Goal: Task Accomplishment & Management: Manage account settings

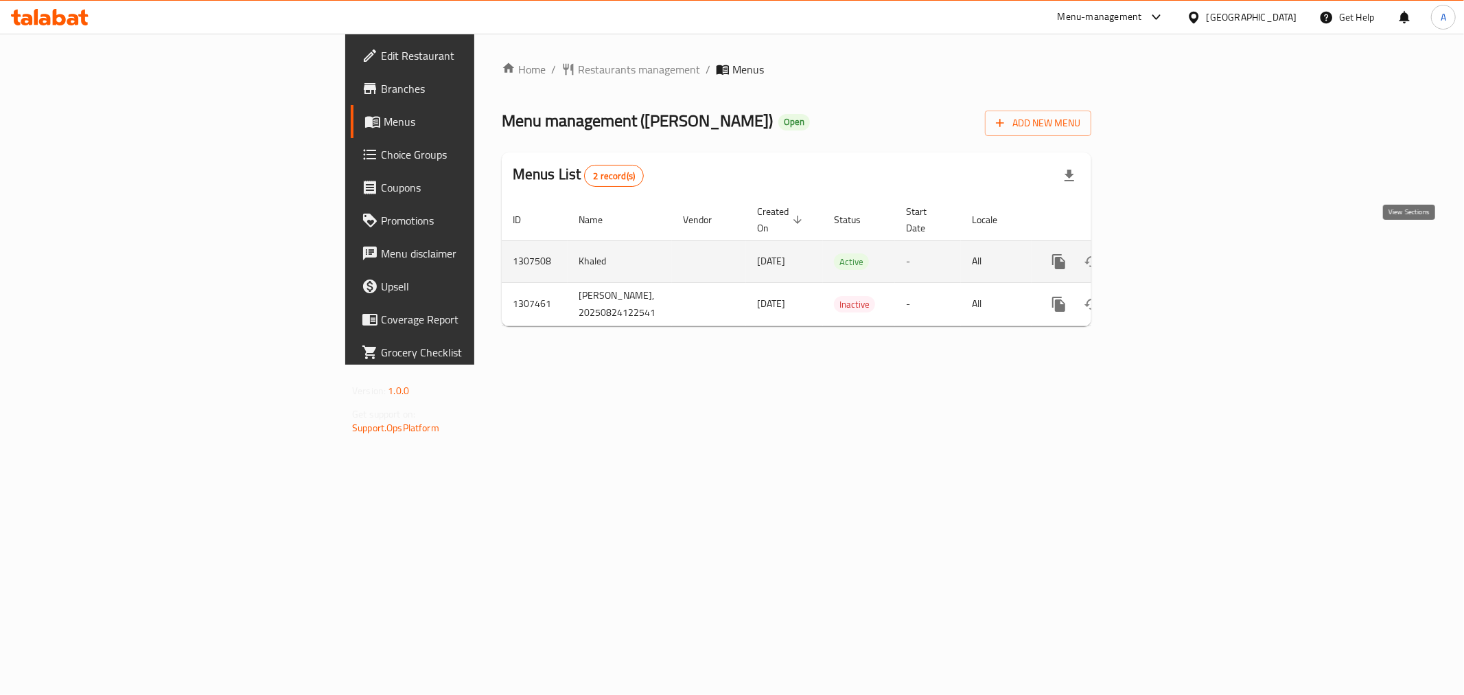
click at [1166, 253] on icon "enhanced table" at bounding box center [1158, 261] width 16 height 16
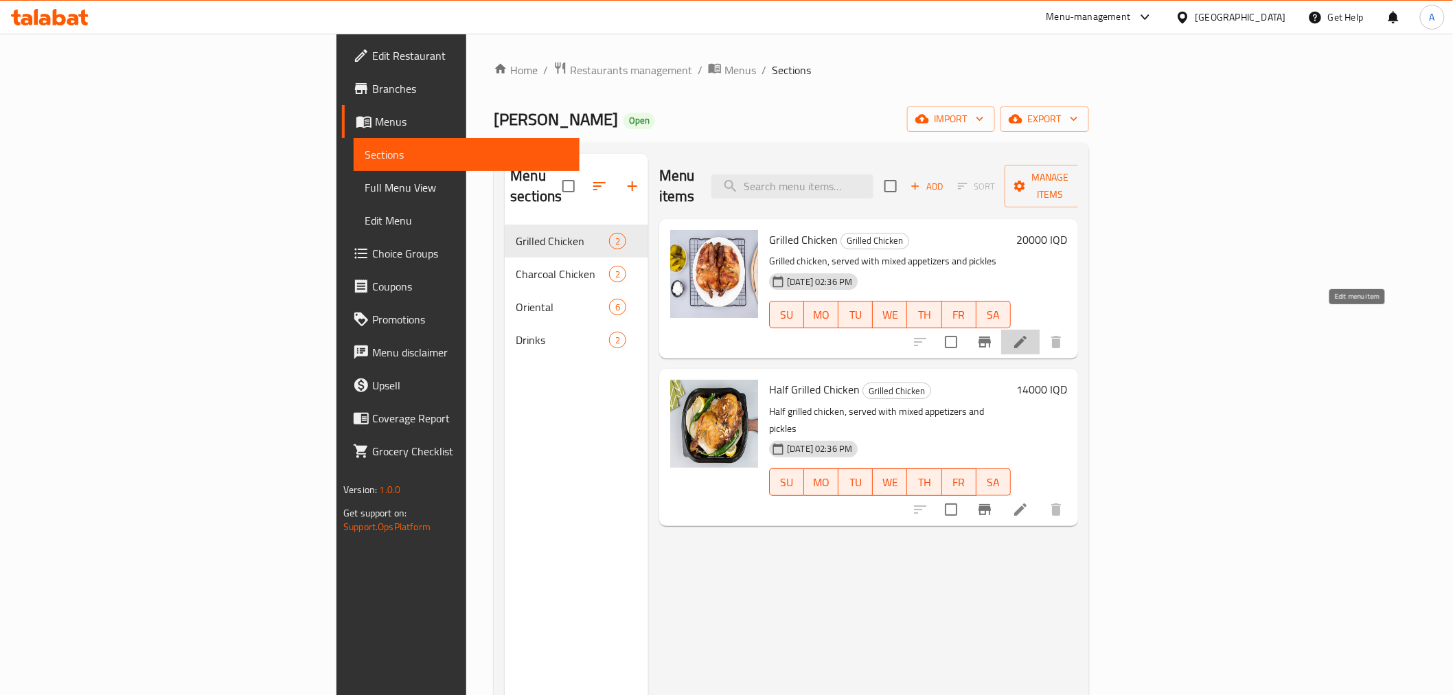
click at [1028, 334] on icon at bounding box center [1020, 342] width 16 height 16
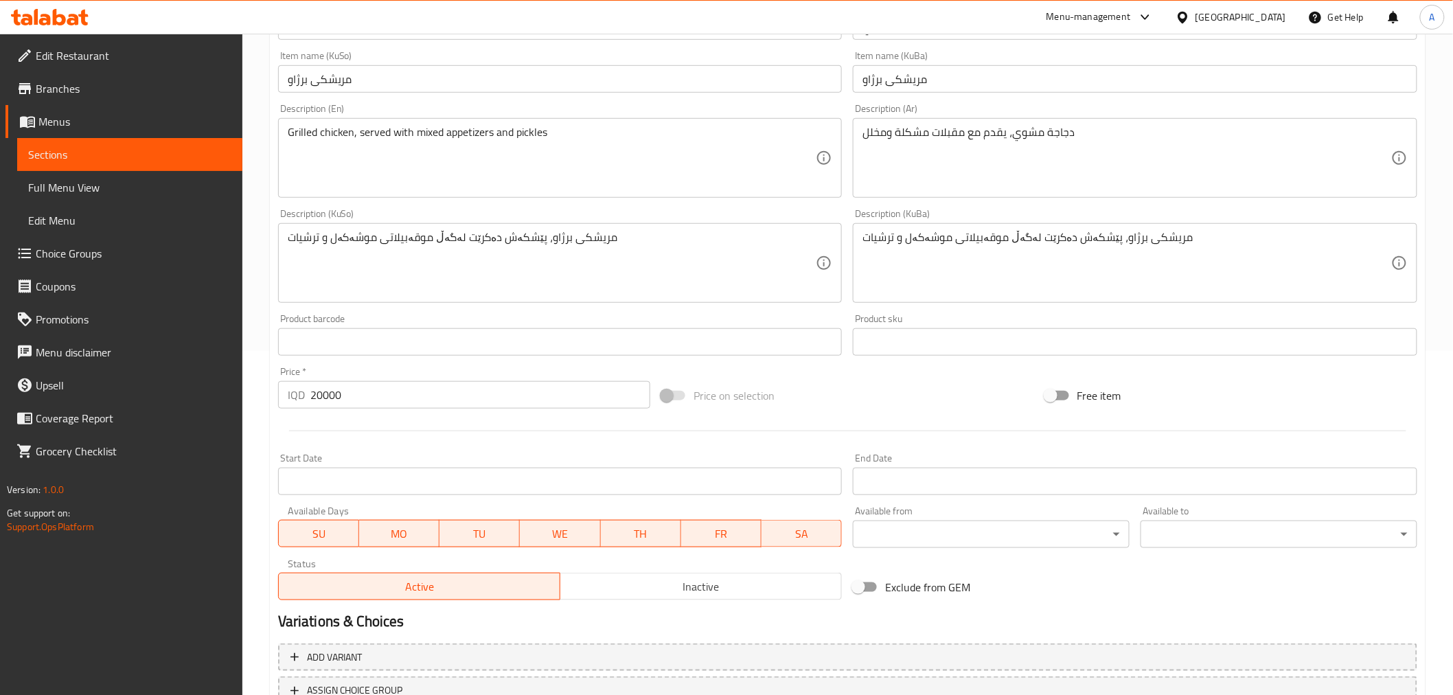
scroll to position [450, 0]
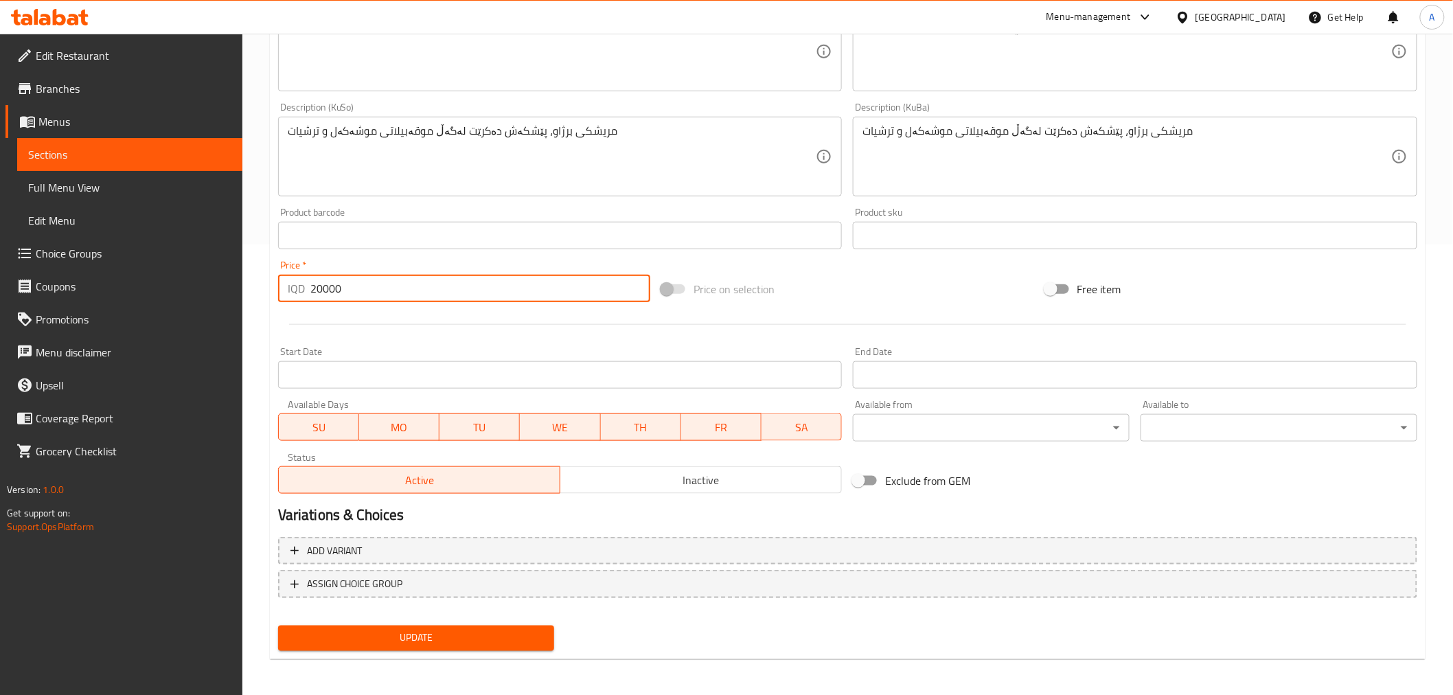
drag, startPoint x: 355, startPoint y: 287, endPoint x: 316, endPoint y: 288, distance: 38.5
click at [316, 288] on input "20000" at bounding box center [480, 288] width 340 height 27
type input "24000"
click at [470, 634] on span "Update" at bounding box center [416, 638] width 255 height 17
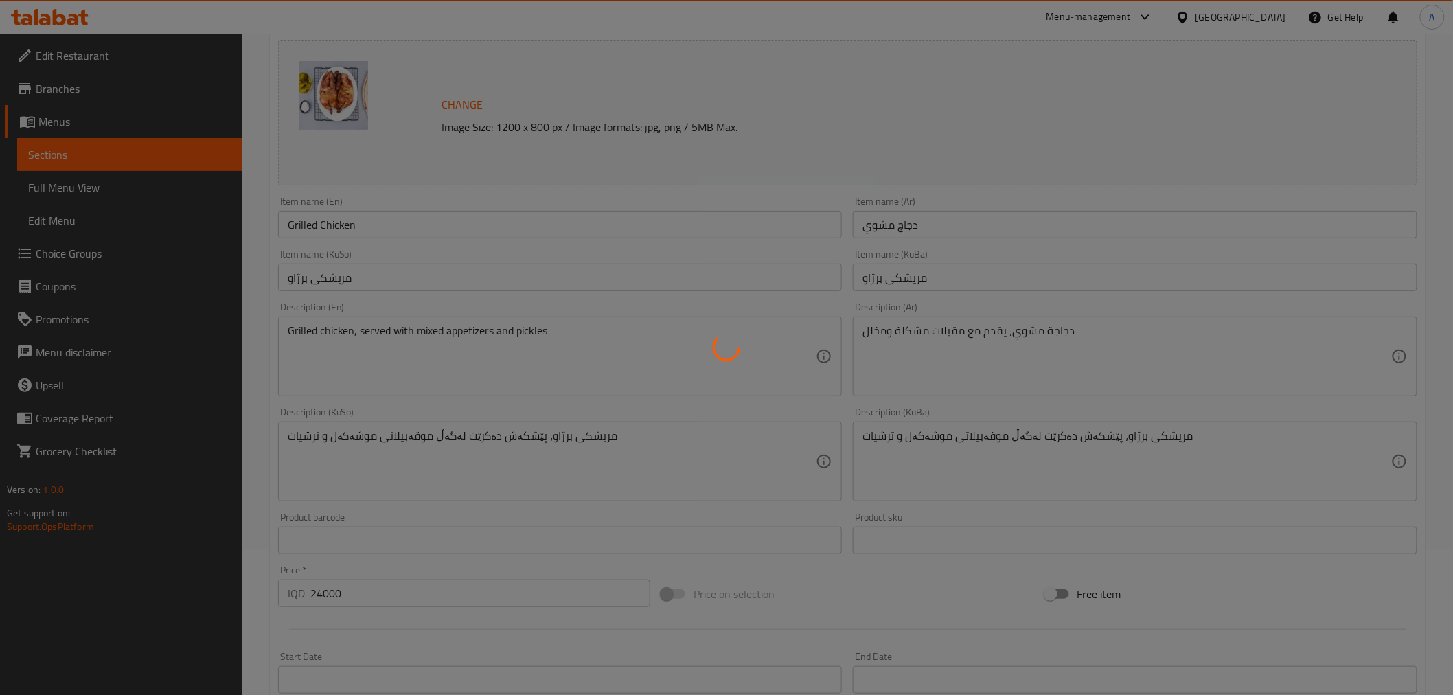
scroll to position [0, 0]
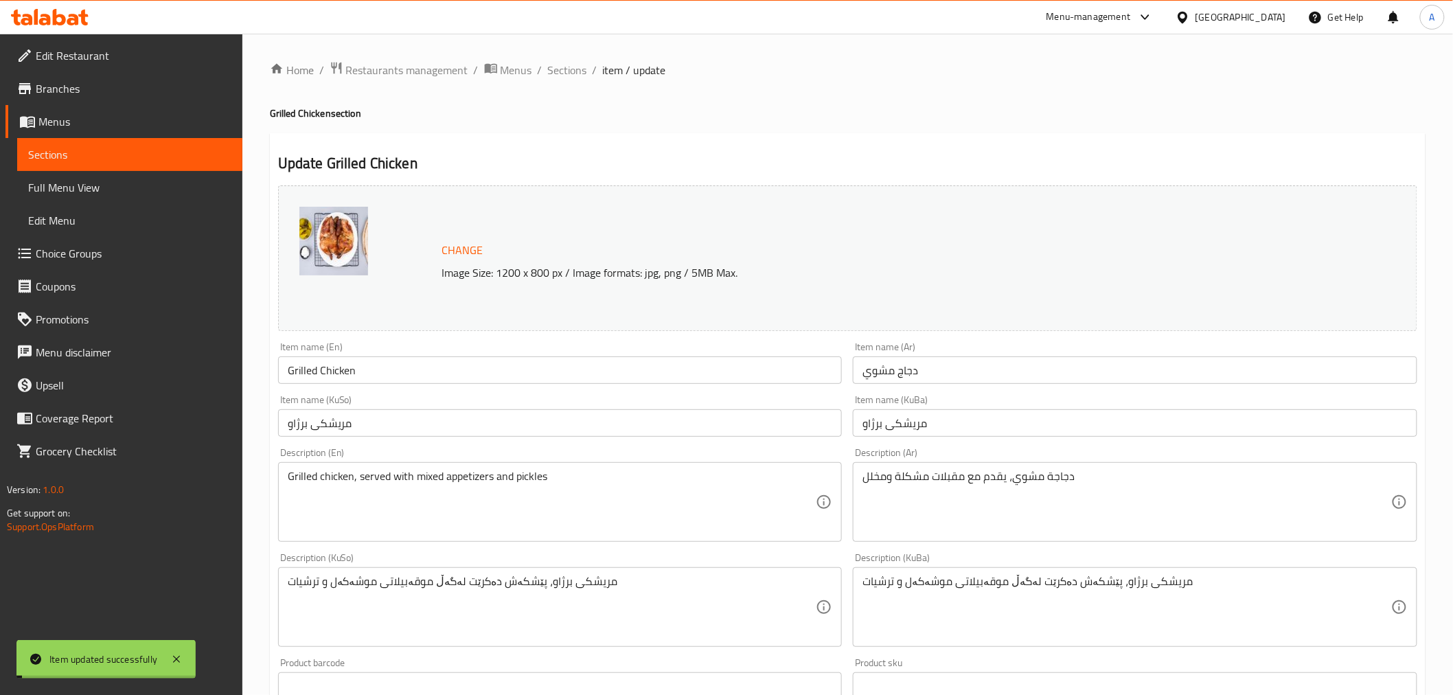
click at [565, 69] on span "Sections" at bounding box center [567, 70] width 39 height 16
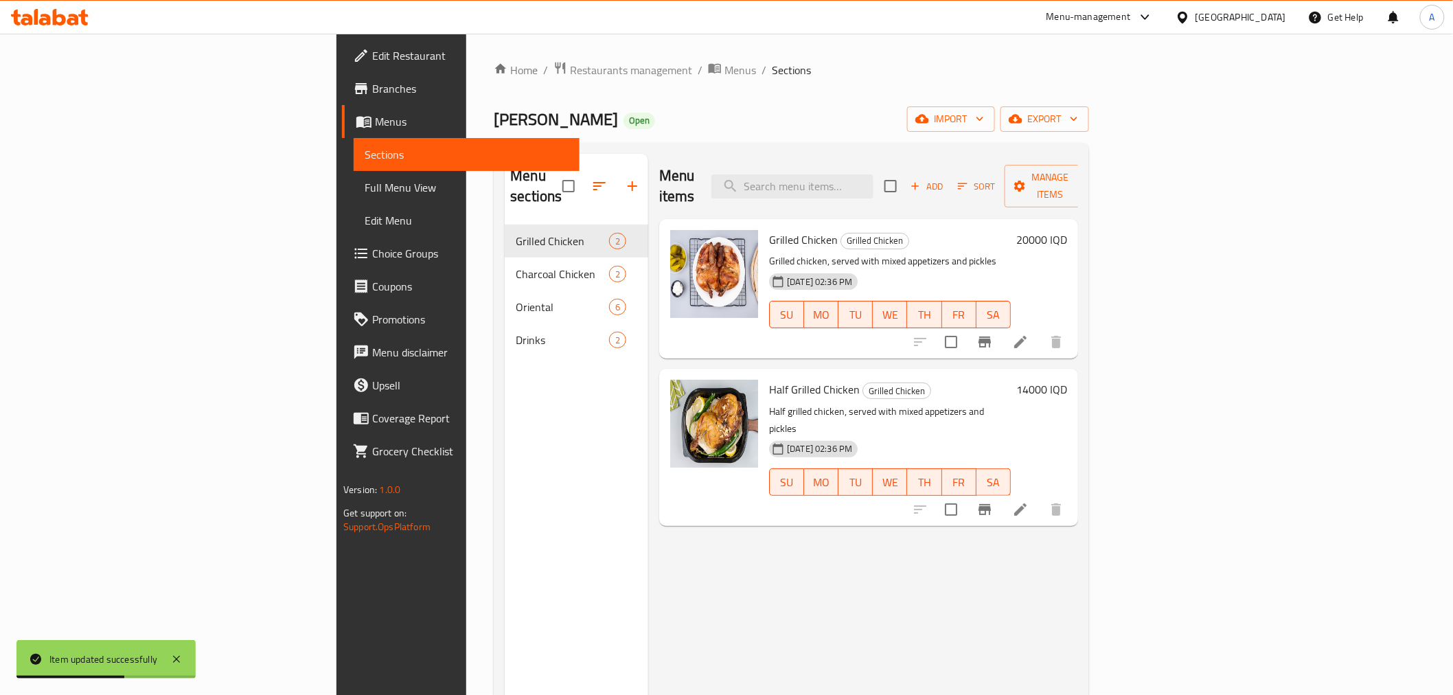
click at [1067, 380] on h6 "14000 IQD" at bounding box center [1041, 389] width 51 height 19
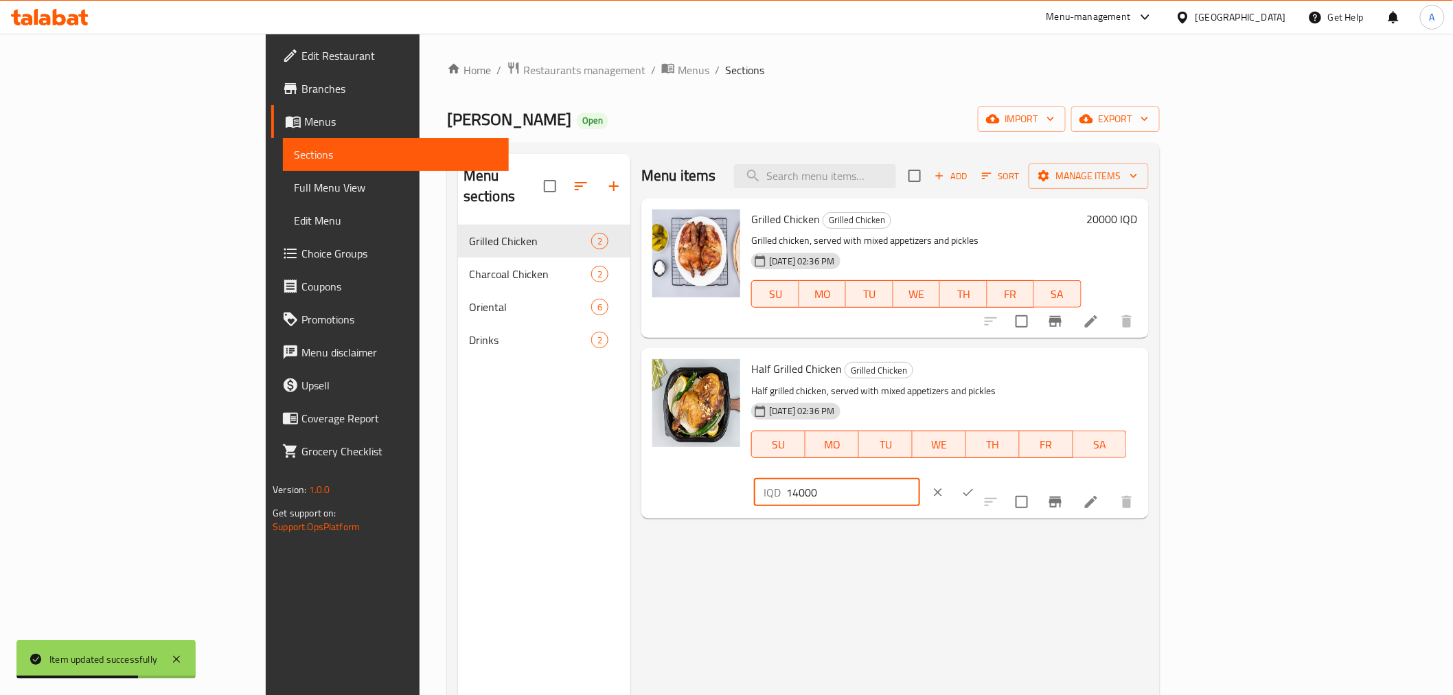
click at [919, 479] on input "14000" at bounding box center [852, 492] width 133 height 27
click at [942, 488] on icon "clear" at bounding box center [938, 492] width 8 height 8
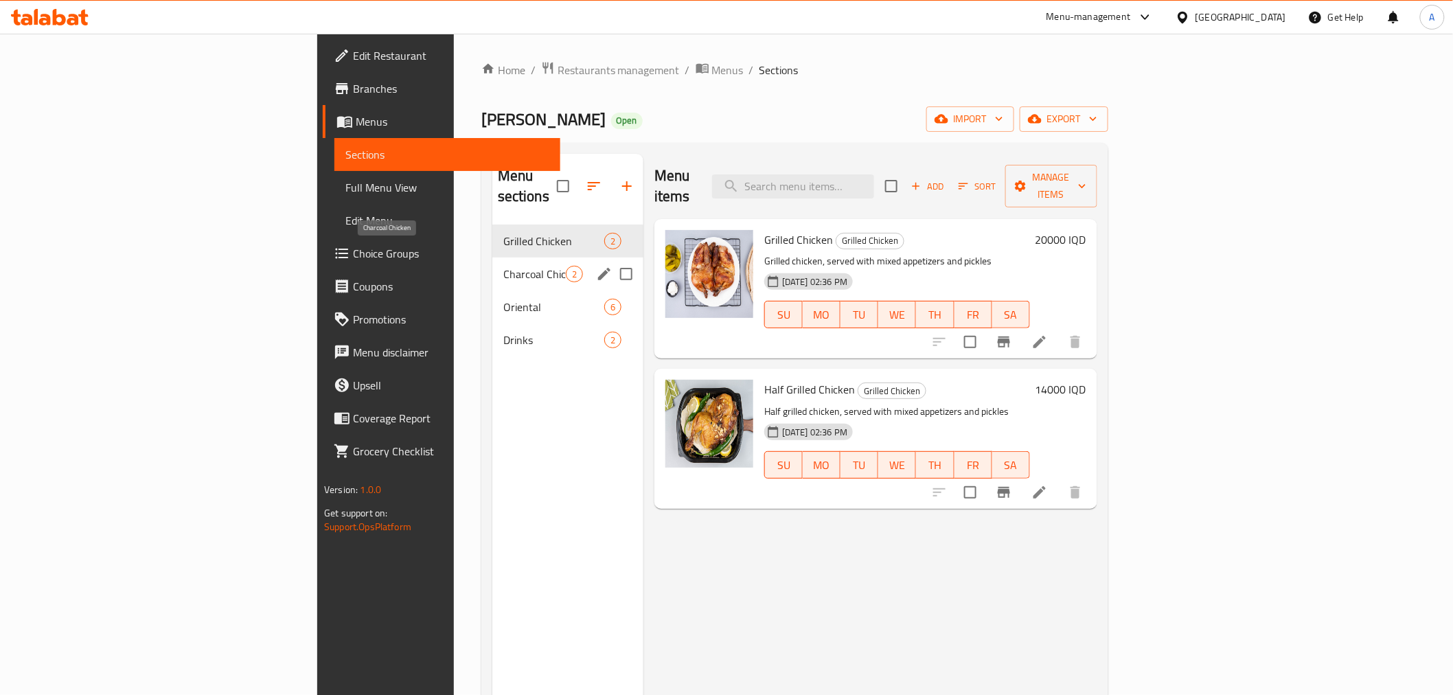
click at [503, 266] on span "Charcoal Chicken" at bounding box center [534, 274] width 62 height 16
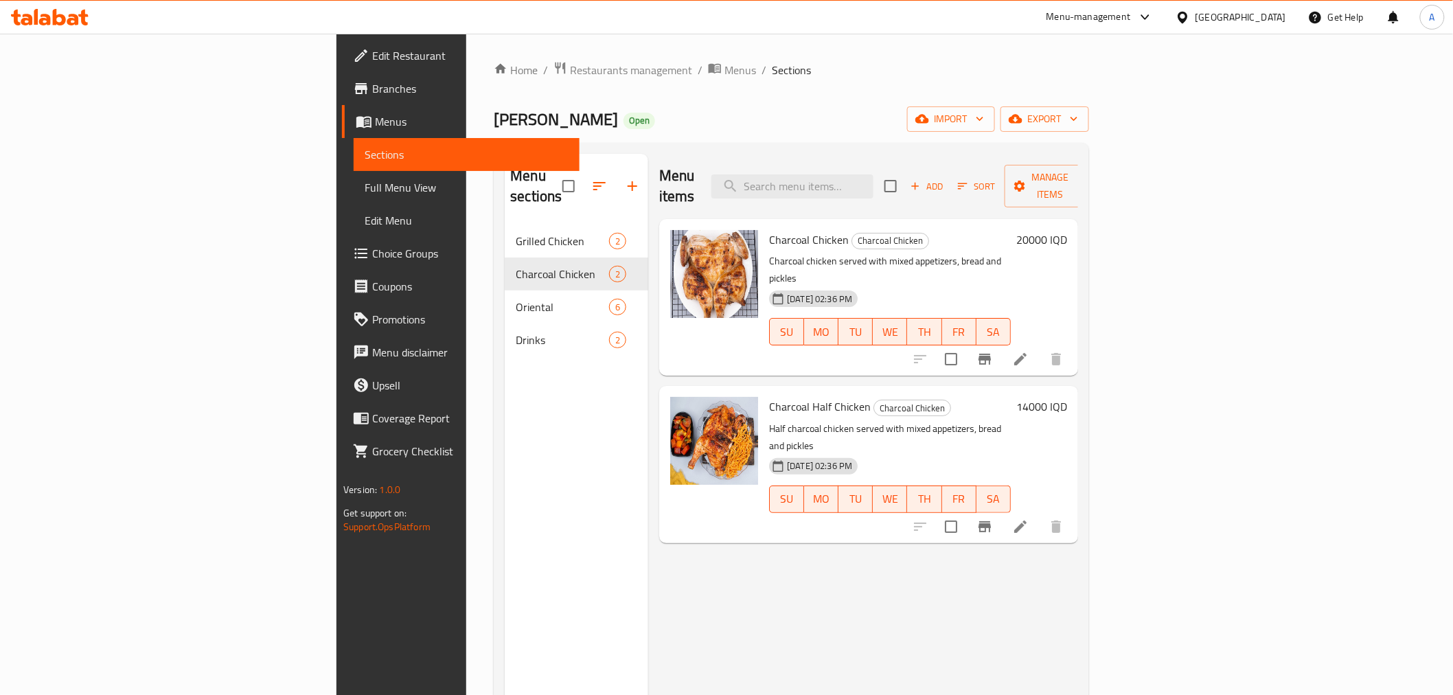
click at [1011, 230] on h6 "Charcoal Chicken Charcoal Chicken" at bounding box center [890, 239] width 242 height 19
click at [1067, 230] on div "20000 IQD" at bounding box center [1039, 239] width 56 height 19
click at [1067, 230] on h6 "20000 IQD" at bounding box center [1041, 239] width 51 height 19
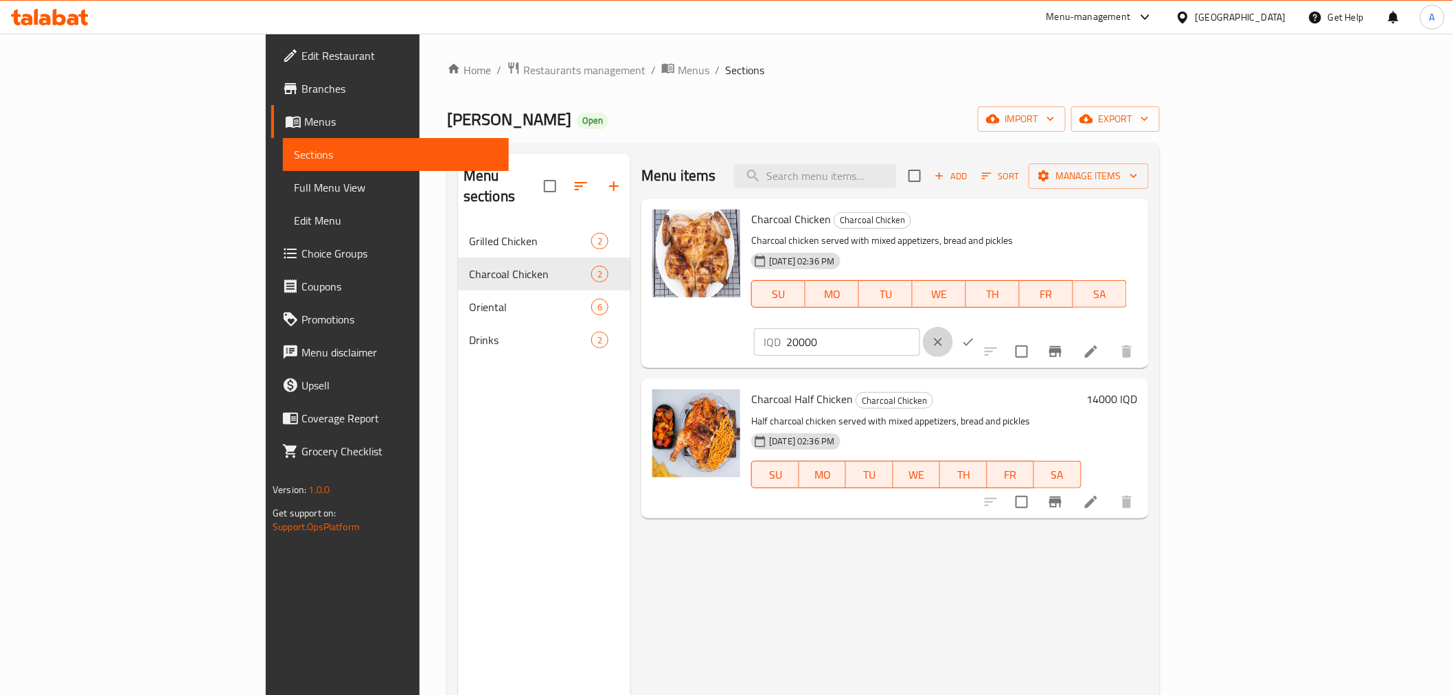
click at [953, 327] on button "clear" at bounding box center [938, 342] width 30 height 30
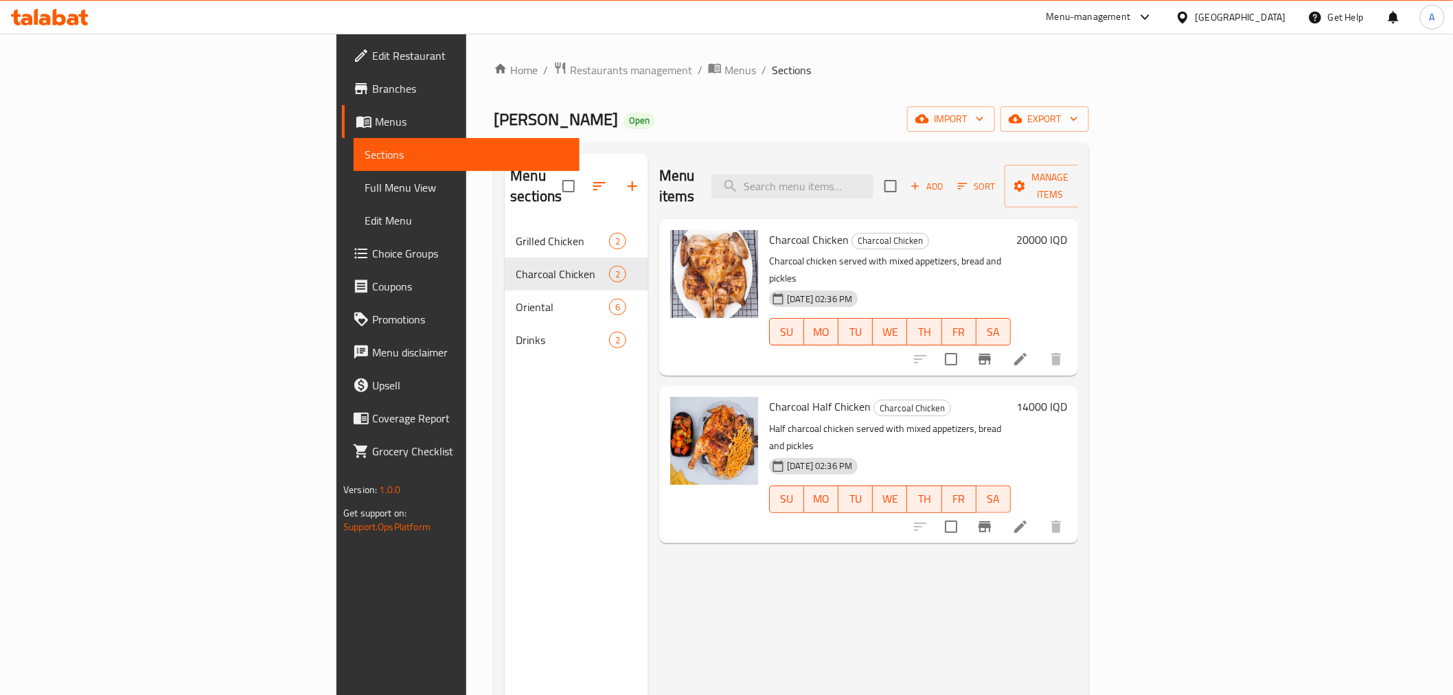
click at [1067, 230] on h6 "20000 IQD" at bounding box center [1041, 239] width 51 height 19
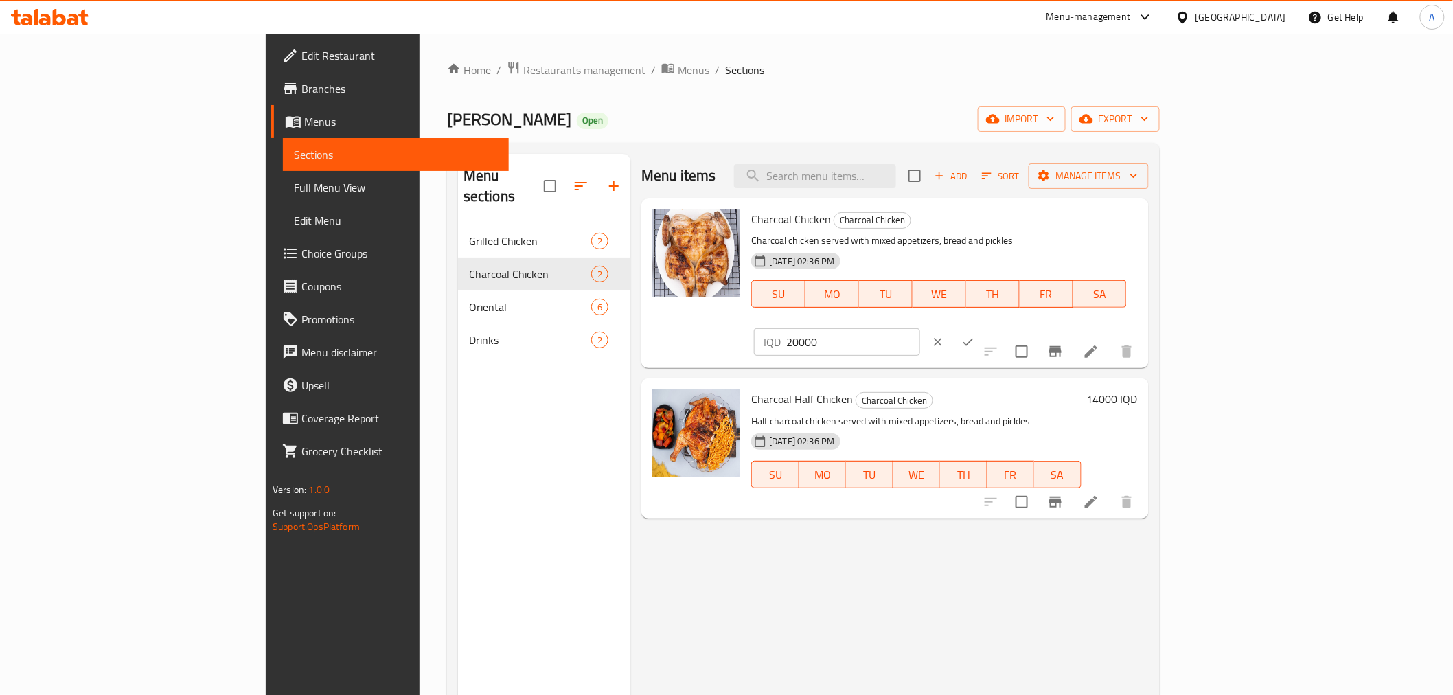
click at [919, 328] on input "20000" at bounding box center [852, 341] width 133 height 27
type input "24000"
click at [975, 335] on icon "ok" at bounding box center [968, 342] width 14 height 14
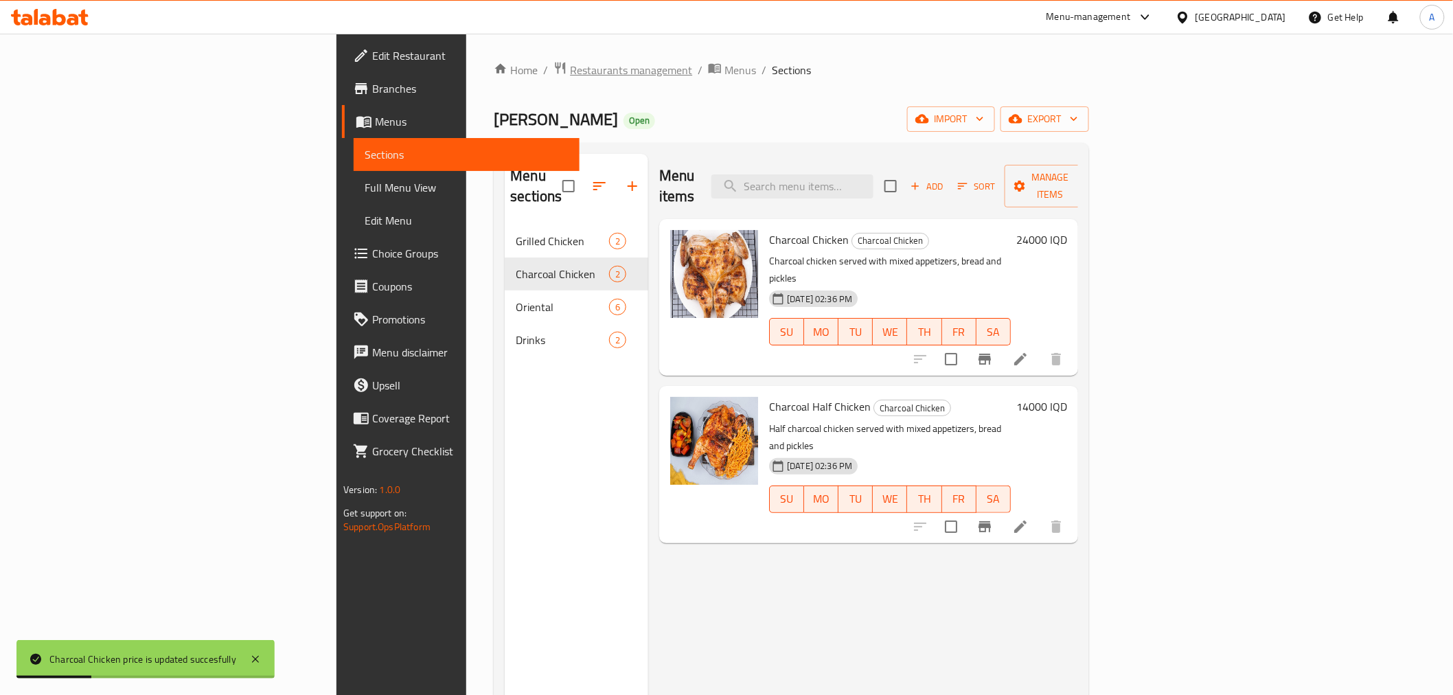
click at [570, 62] on span "Restaurants management" at bounding box center [631, 70] width 122 height 16
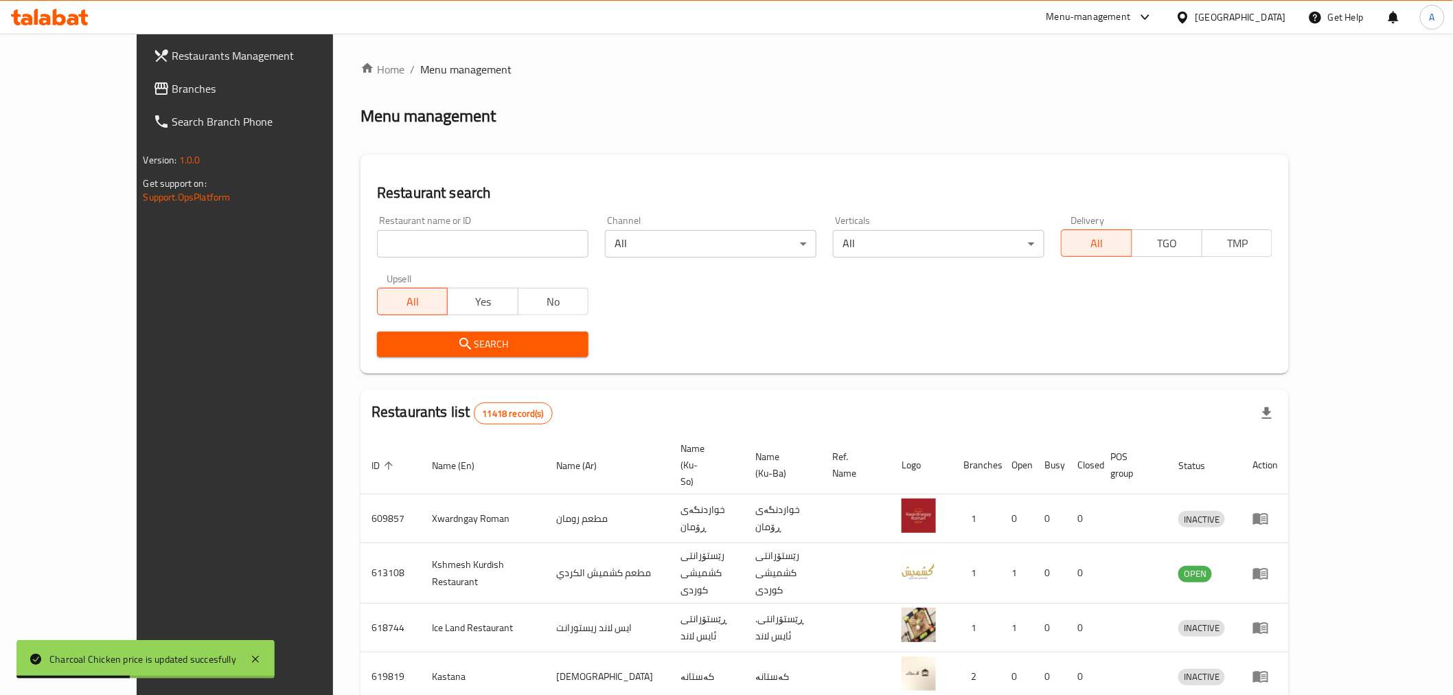
click at [377, 229] on div "Restaurant name or ID Restaurant name or ID" at bounding box center [482, 237] width 211 height 42
click at [377, 231] on input "search" at bounding box center [482, 243] width 211 height 27
click at [382, 235] on input "search" at bounding box center [482, 243] width 211 height 27
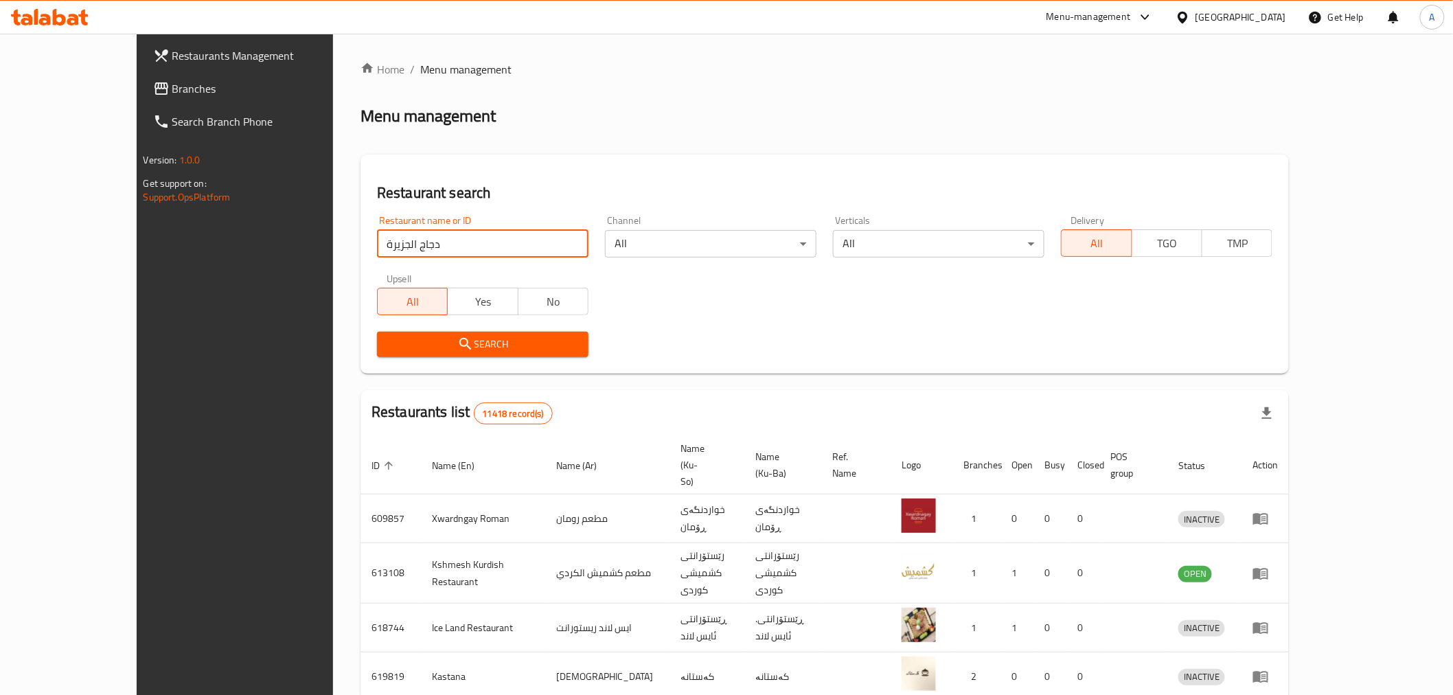
type input "دجاج الجزيرة"
click button "Search" at bounding box center [482, 344] width 211 height 25
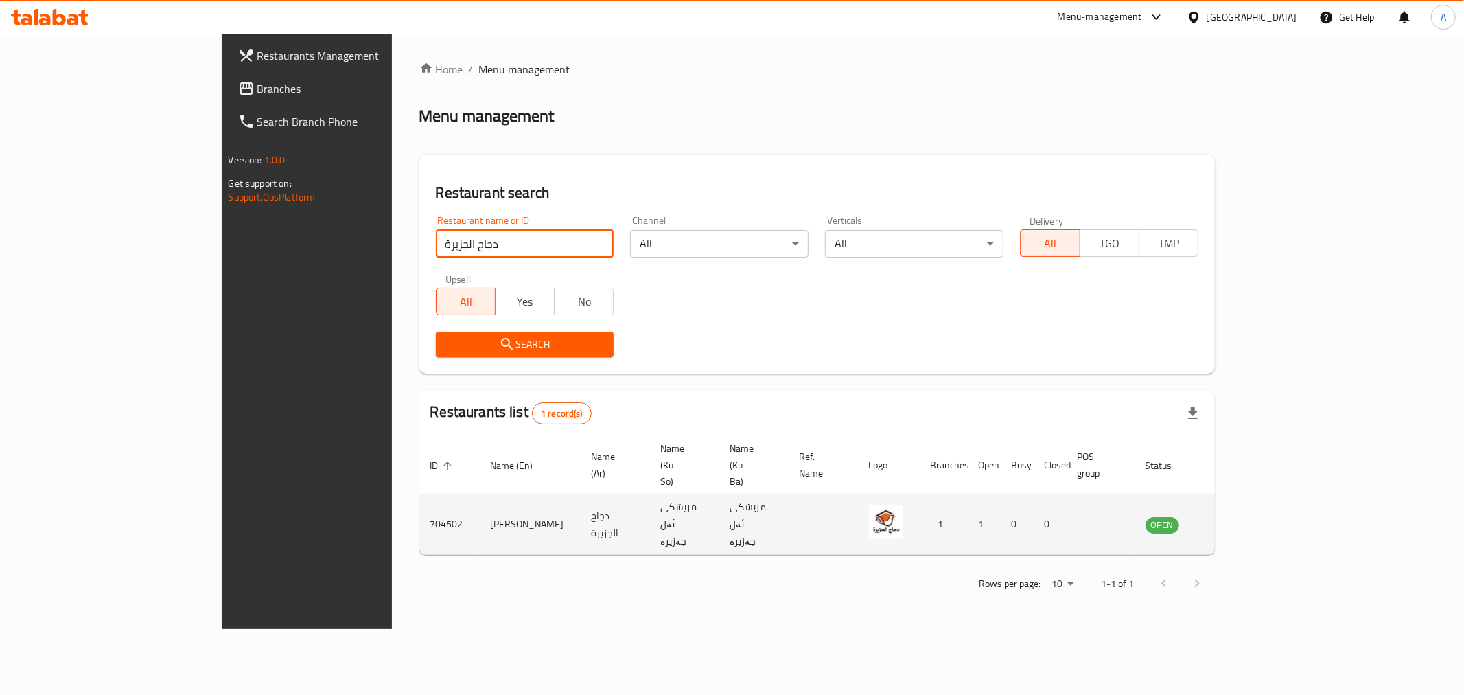
click at [1232, 522] on icon "enhanced table" at bounding box center [1229, 524] width 5 height 5
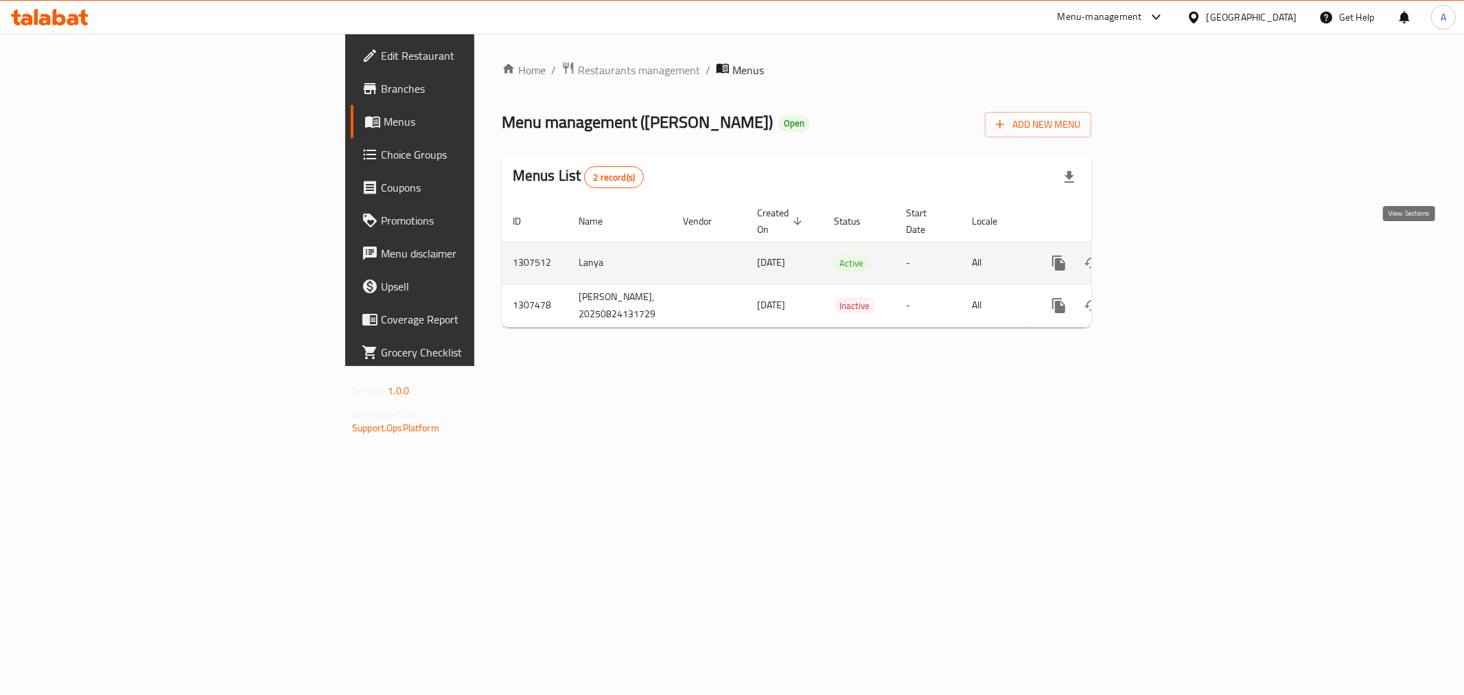
click at [1166, 255] on icon "enhanced table" at bounding box center [1158, 263] width 16 height 16
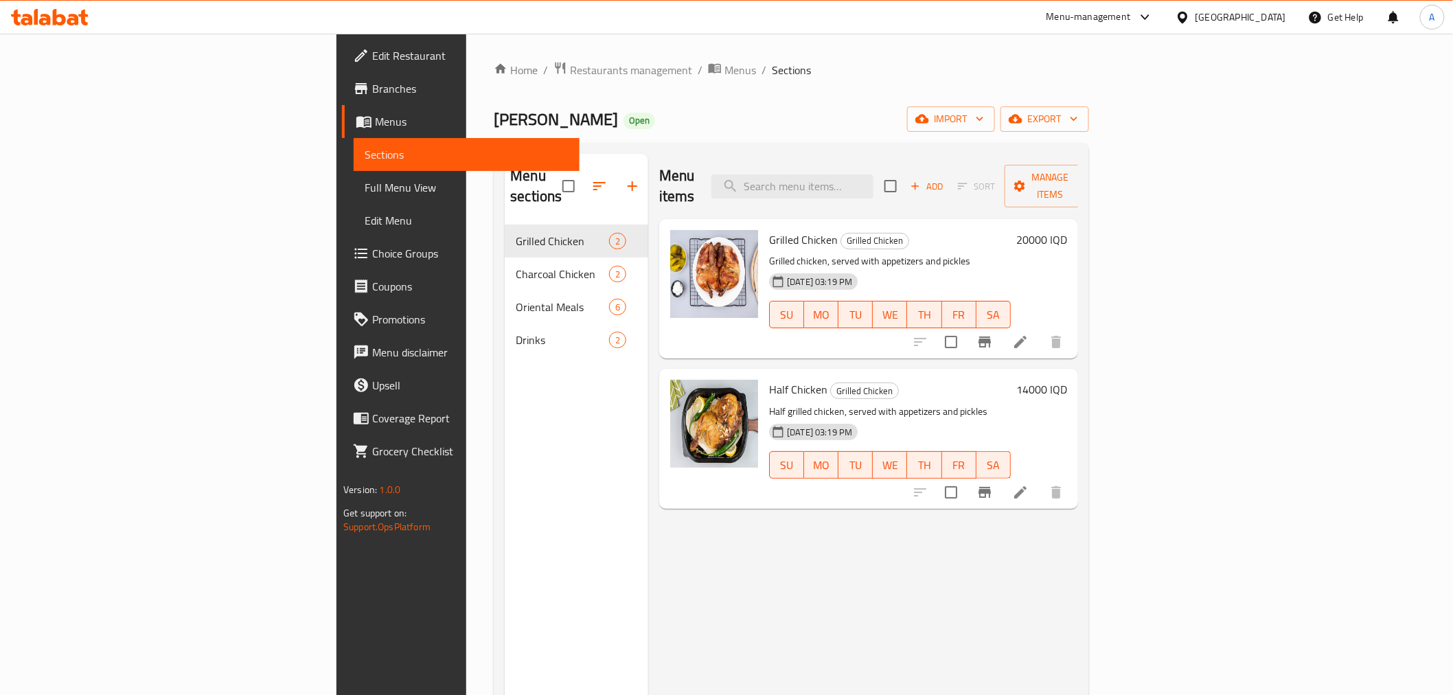
click at [1067, 230] on h6 "20000 IQD" at bounding box center [1041, 239] width 51 height 19
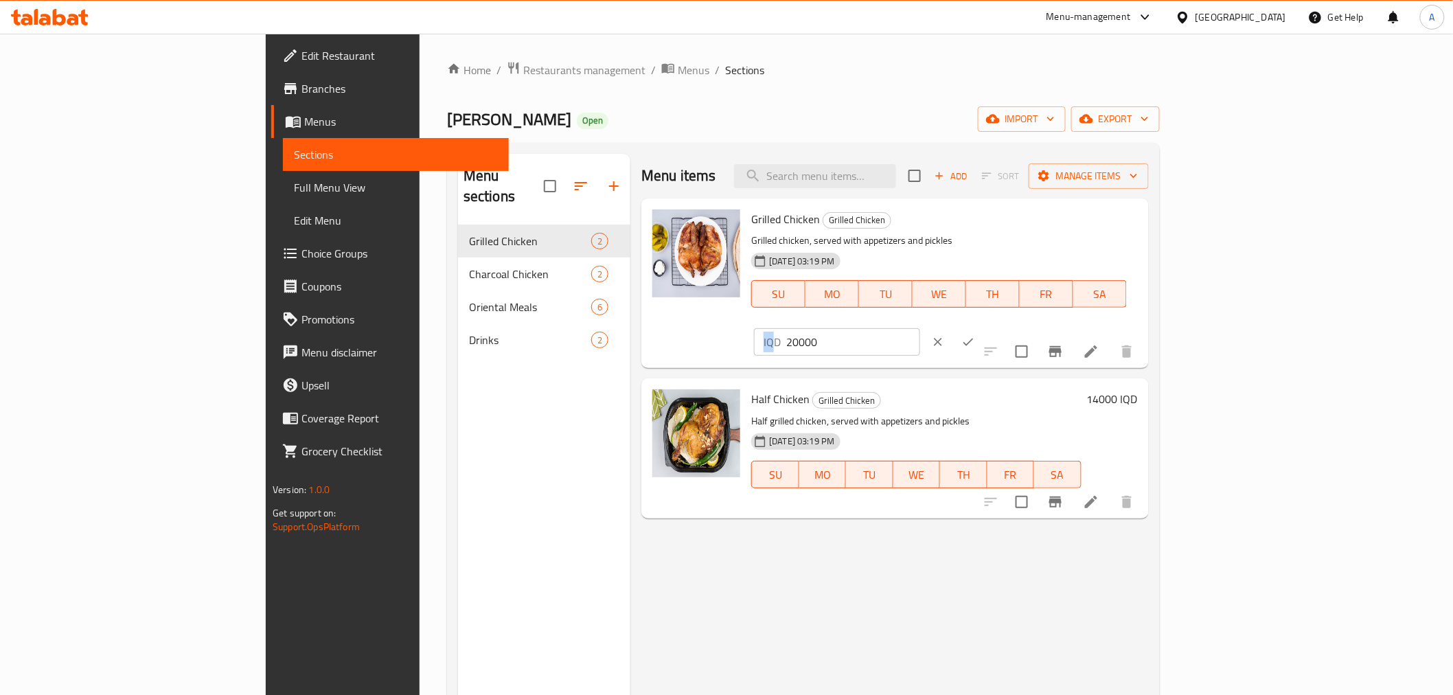
drag, startPoint x: 1196, startPoint y: 228, endPoint x: 1258, endPoint y: 228, distance: 61.8
click at [919, 328] on div "IQD 20000 ​" at bounding box center [836, 341] width 165 height 27
drag, startPoint x: 1258, startPoint y: 228, endPoint x: 1190, endPoint y: 231, distance: 67.3
click at [919, 328] on div "IQD 20000 ​" at bounding box center [836, 341] width 165 height 27
type input "24000"
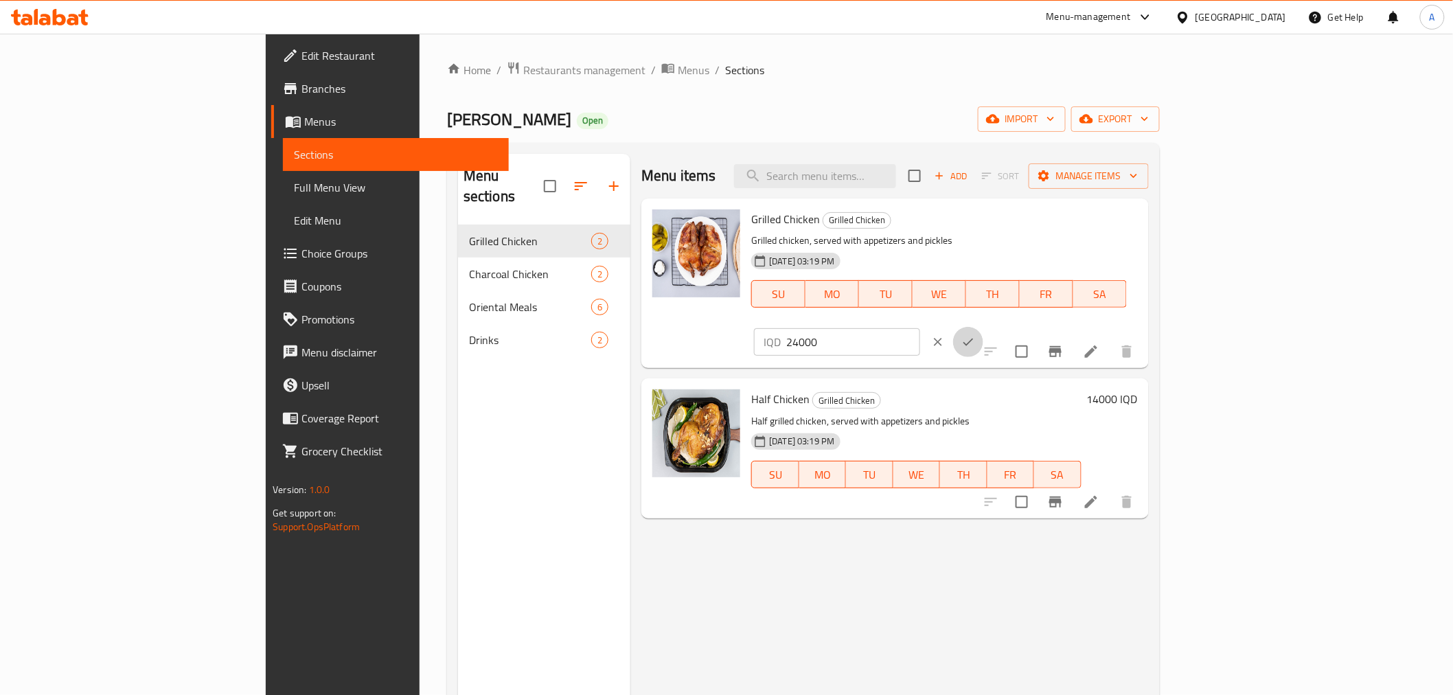
click at [975, 335] on icon "ok" at bounding box center [968, 342] width 14 height 14
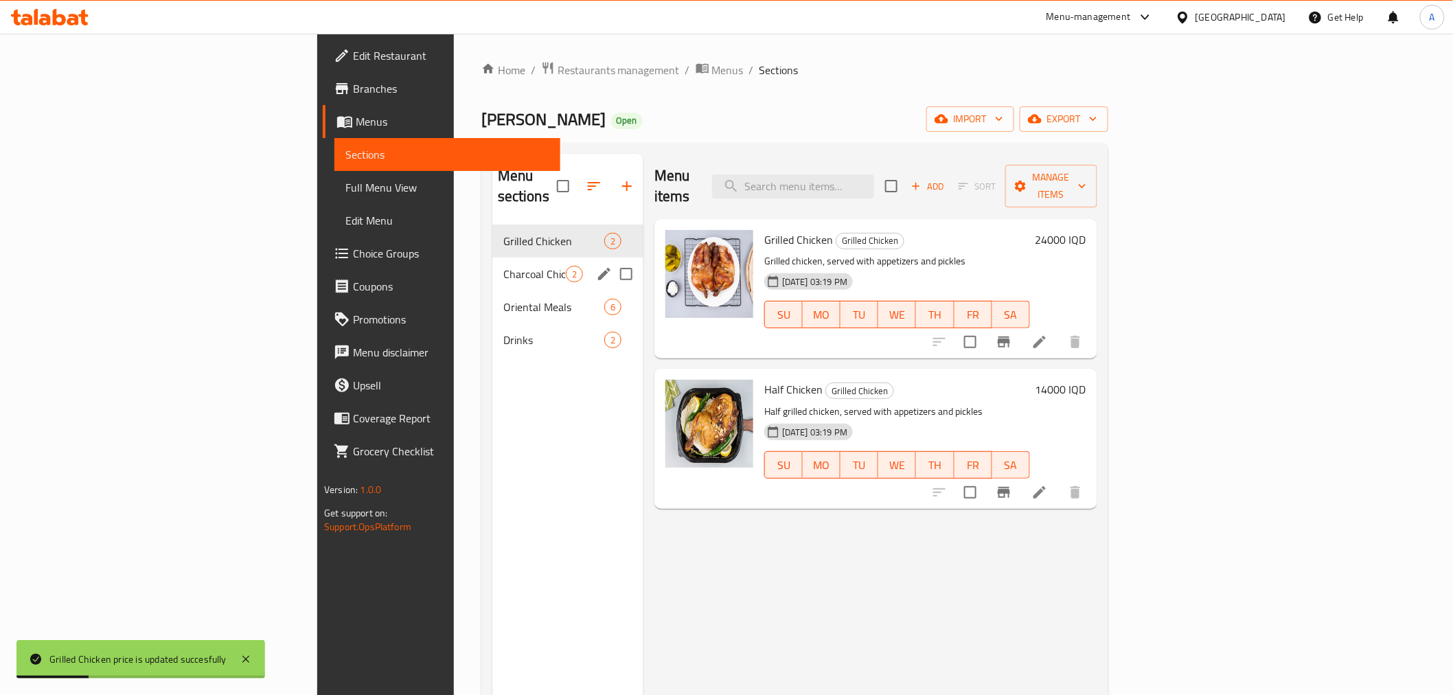
click at [503, 266] on span "Charcoal Chicken" at bounding box center [534, 274] width 62 height 16
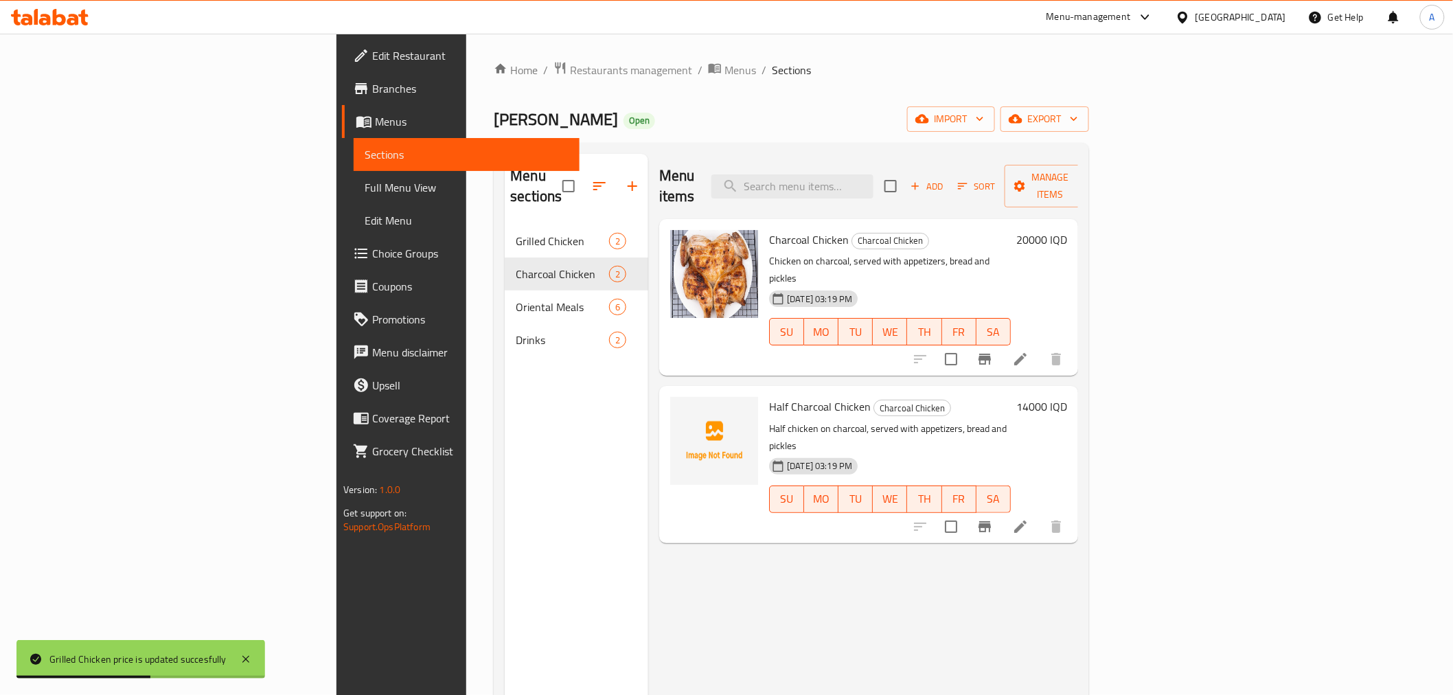
click at [1067, 230] on h6 "20000 IQD" at bounding box center [1041, 239] width 51 height 19
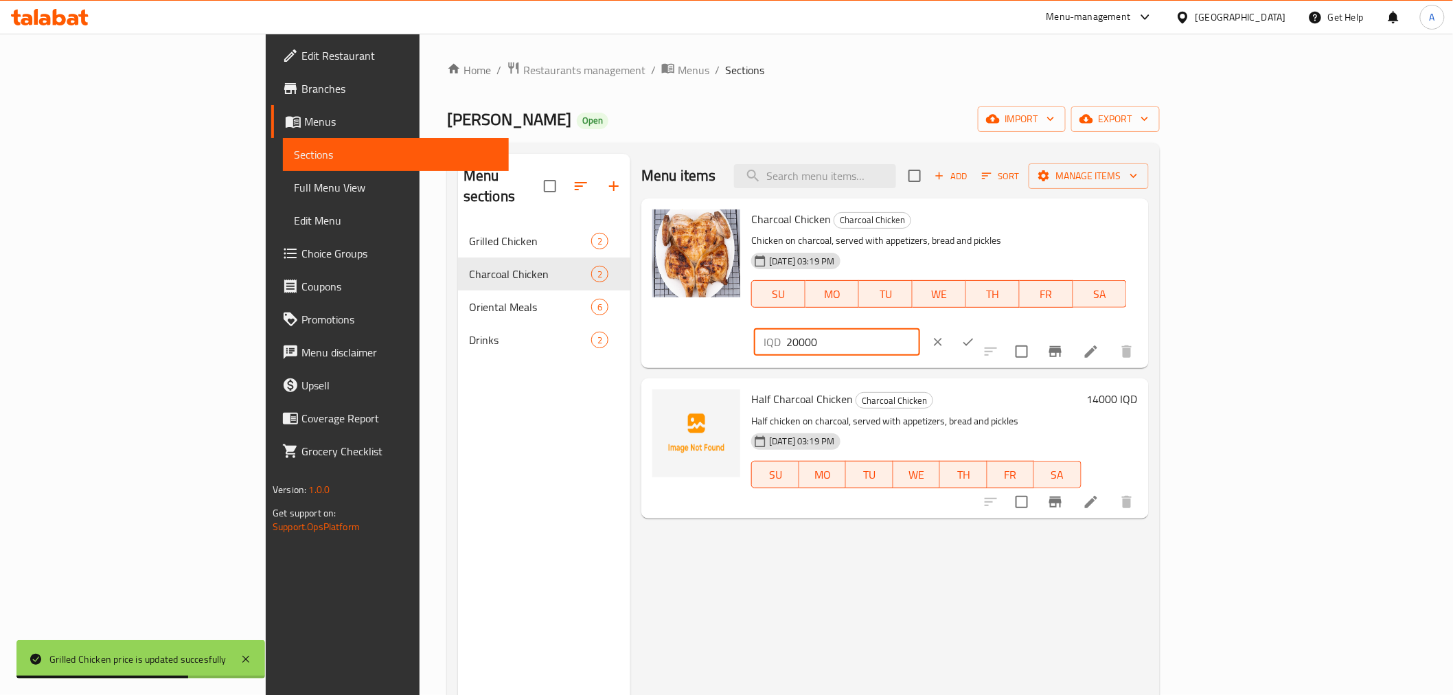
drag, startPoint x: 1243, startPoint y: 227, endPoint x: 1085, endPoint y: 235, distance: 158.1
click at [1085, 235] on div "Charcoal Chicken Charcoal Chicken Chicken on charcoal, served with appetizers, …" at bounding box center [944, 283] width 397 height 159
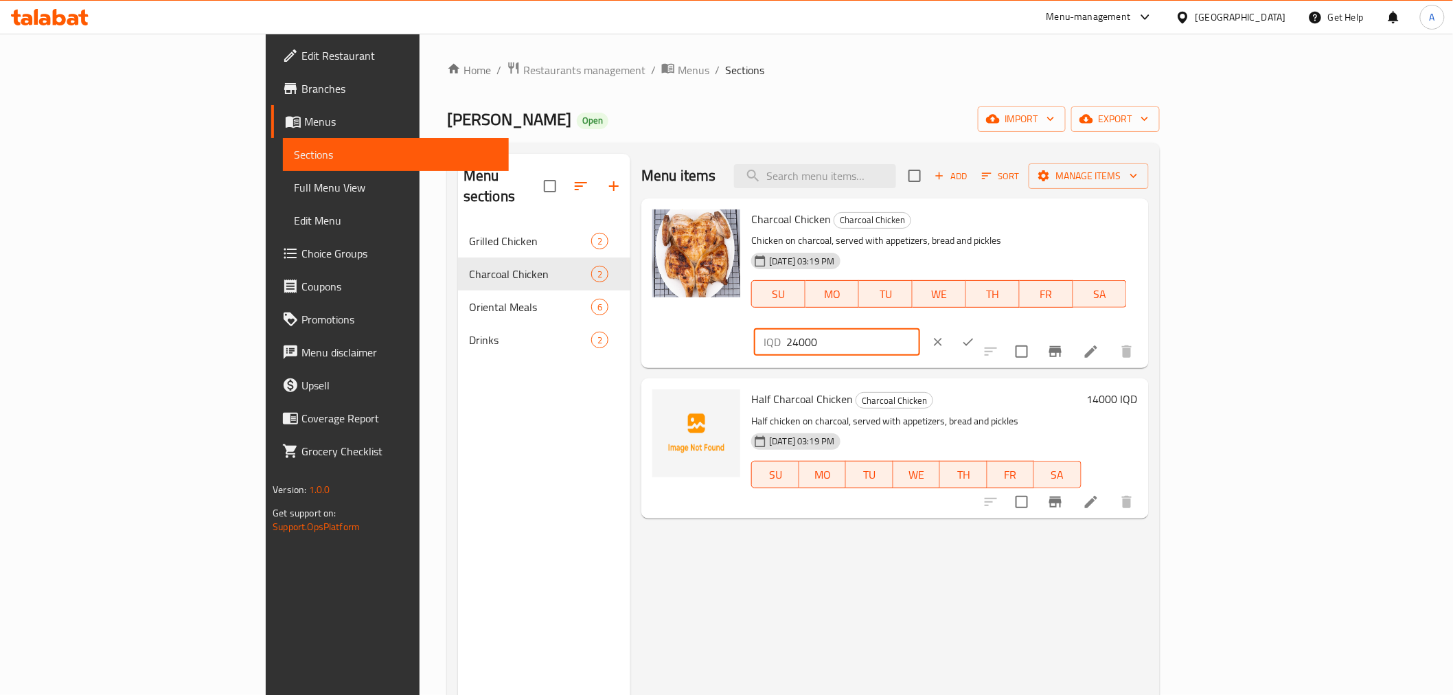
type input "24000"
click at [983, 327] on div at bounding box center [953, 342] width 60 height 30
click at [975, 335] on icon "ok" at bounding box center [968, 342] width 14 height 14
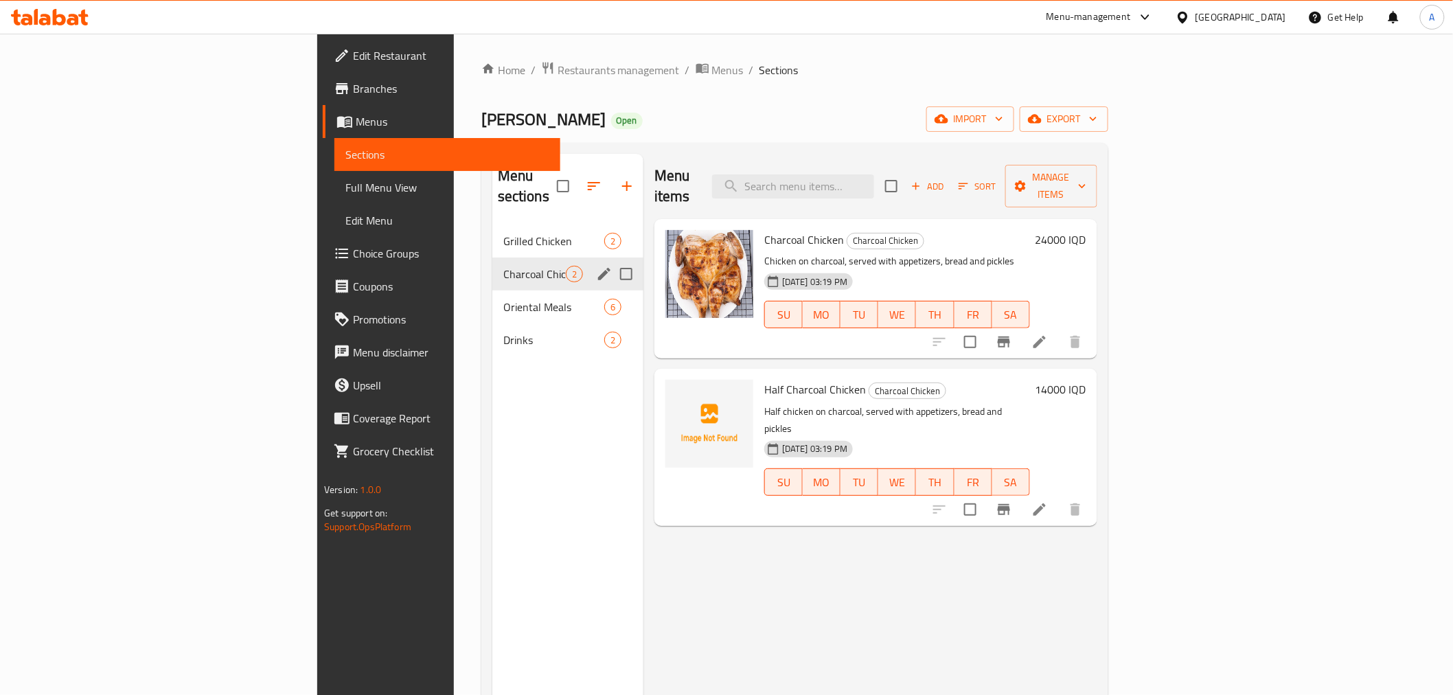
click at [492, 235] on div "Grilled Chicken 2" at bounding box center [567, 240] width 151 height 33
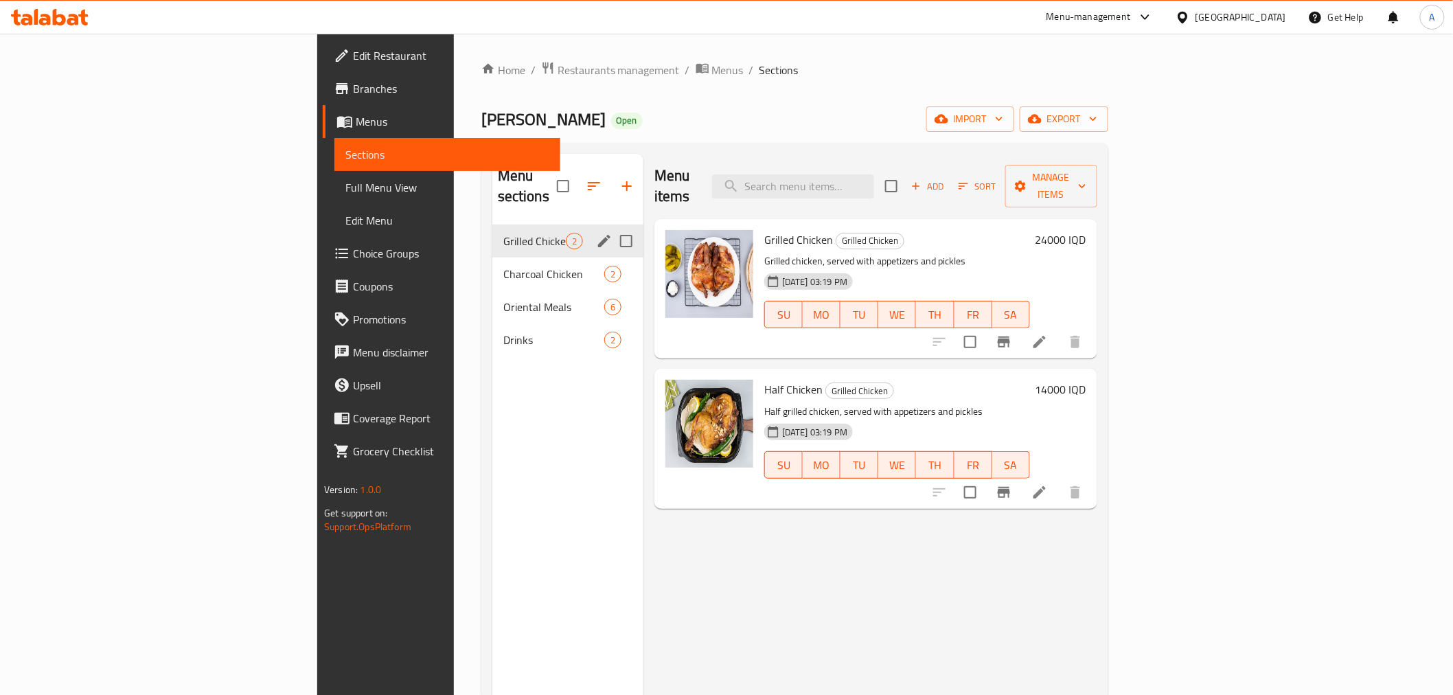
click at [492, 257] on div "Charcoal Chicken 2" at bounding box center [567, 273] width 151 height 33
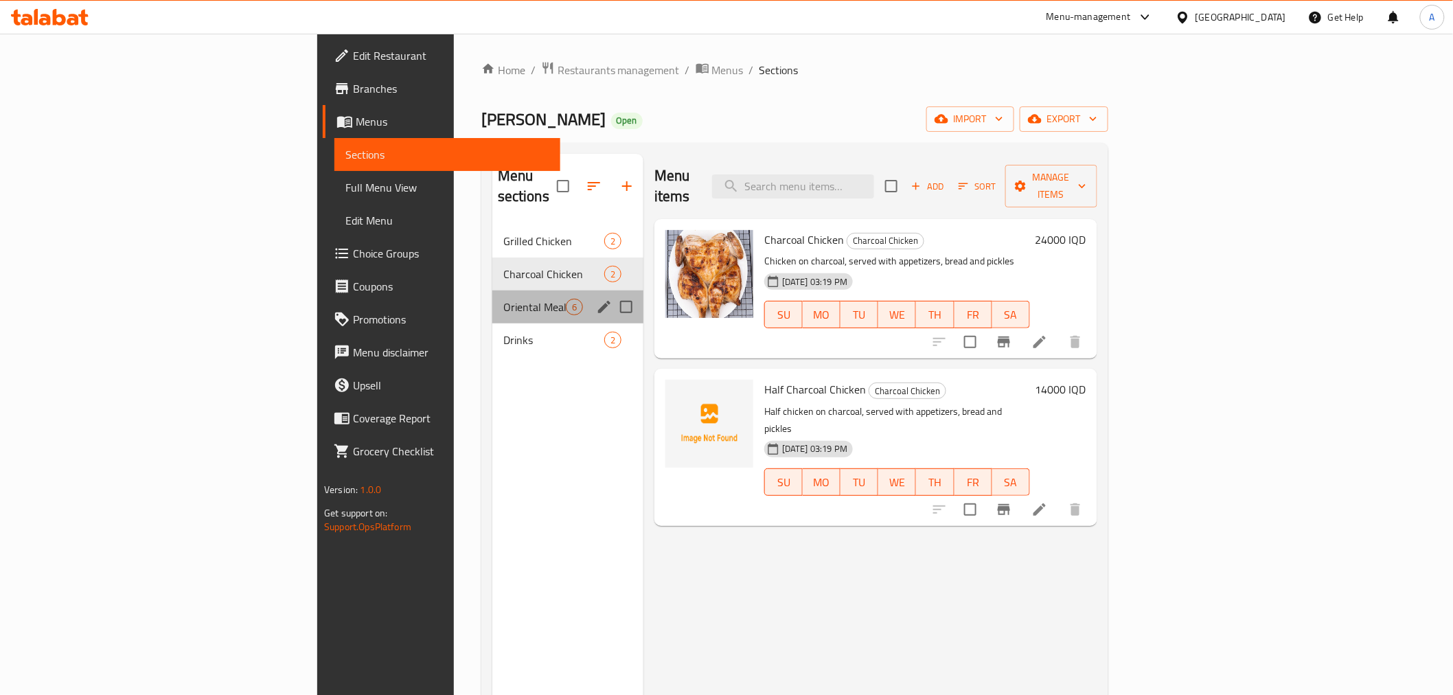
click at [492, 290] on div "Oriental Meals 6" at bounding box center [567, 306] width 151 height 33
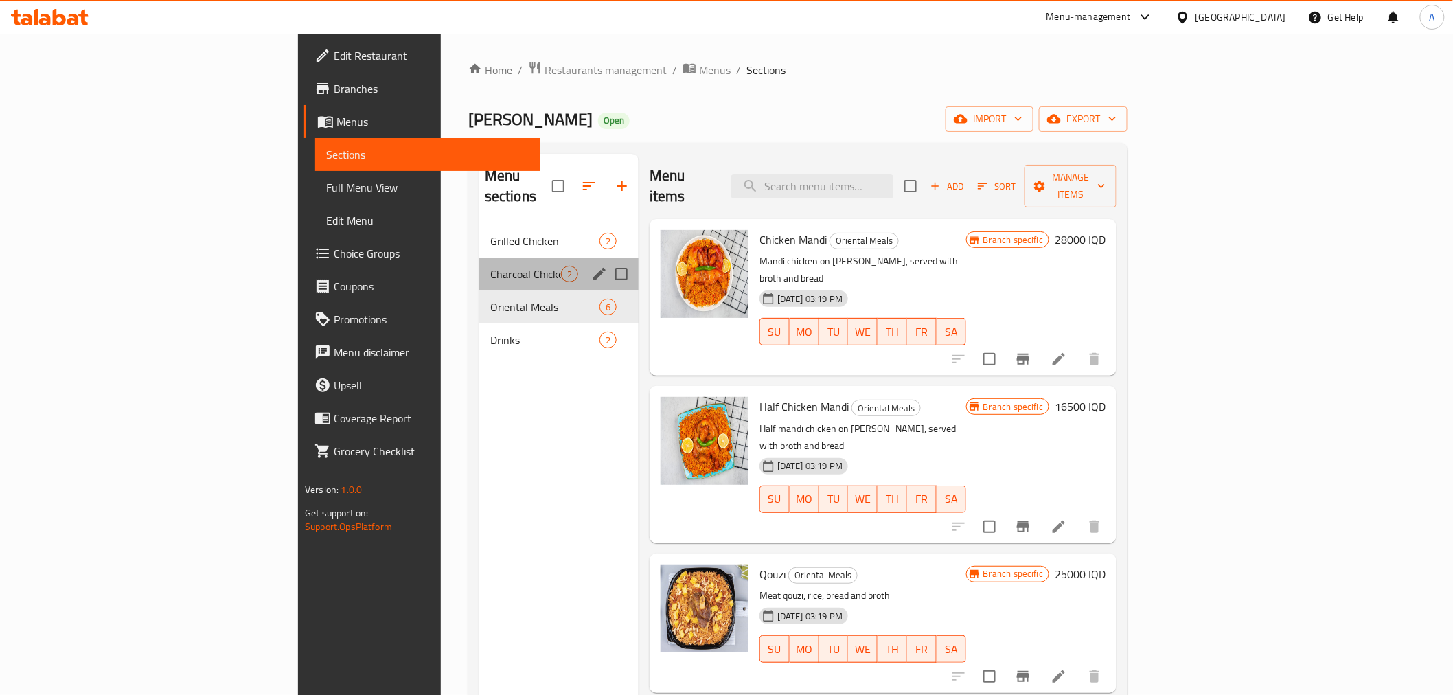
click at [479, 257] on div "Charcoal Chicken 2" at bounding box center [558, 273] width 159 height 33
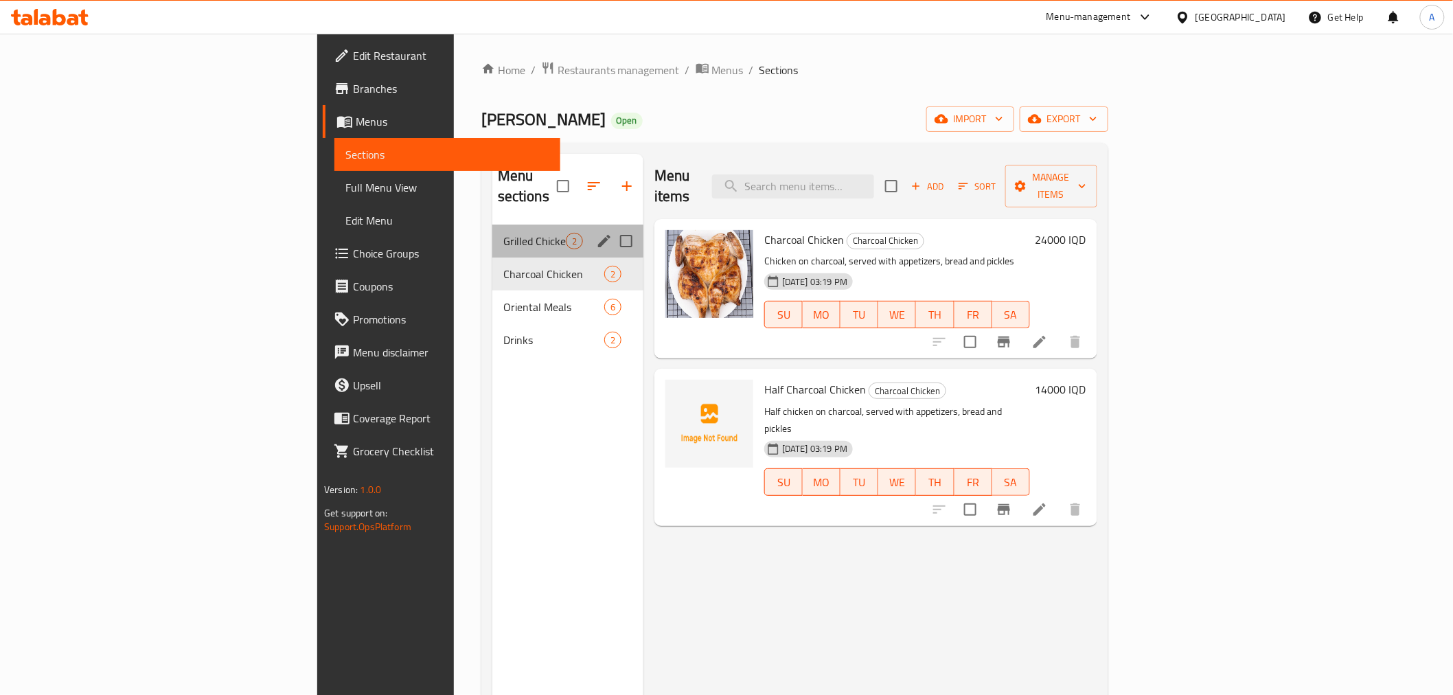
click at [492, 231] on div "Grilled Chicken 2" at bounding box center [567, 240] width 151 height 33
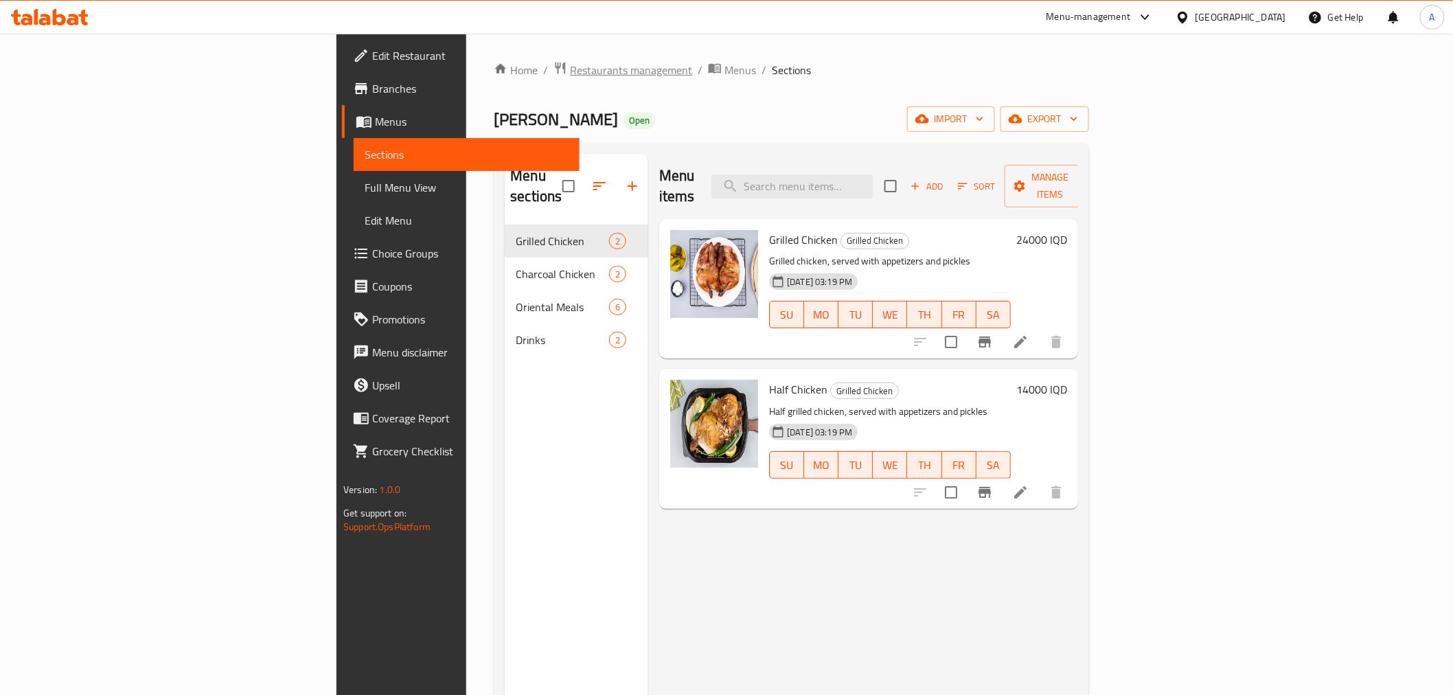
click at [570, 65] on span "Restaurants management" at bounding box center [631, 70] width 122 height 16
